Goal: Transaction & Acquisition: Purchase product/service

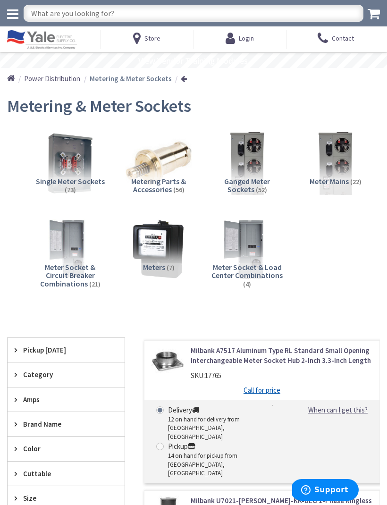
click at [340, 182] on span "Meter Mains" at bounding box center [329, 181] width 39 height 9
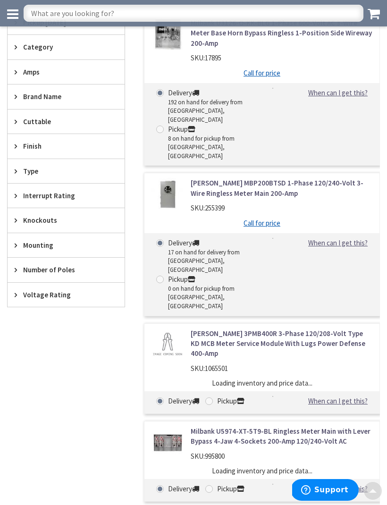
click at [338, 178] on link "[PERSON_NAME] MBP200BTSD 1-Phase 120/240-Volt 3-Wire Ringless Meter Main 200-Amp" at bounding box center [282, 188] width 182 height 20
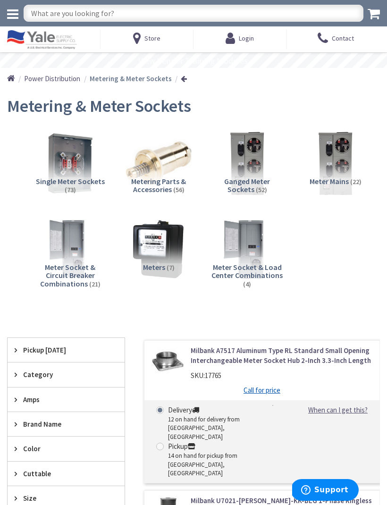
click at [343, 175] on img at bounding box center [336, 163] width 66 height 66
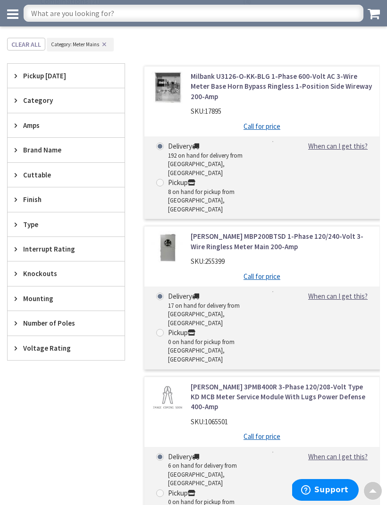
scroll to position [262, 0]
